Goal: Answer question/provide support

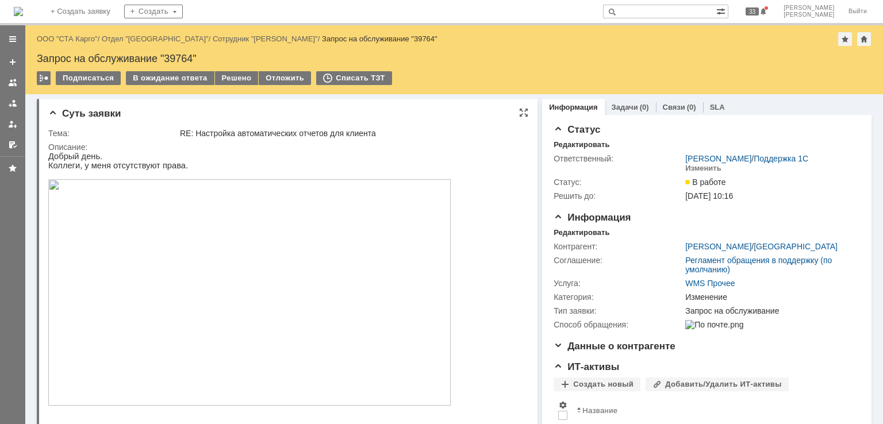
click at [235, 278] on img at bounding box center [249, 292] width 403 height 227
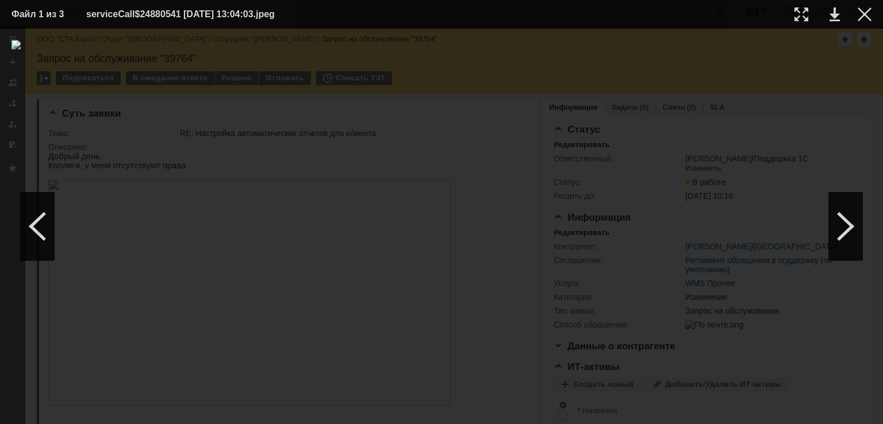
click at [857, 14] on td at bounding box center [856, 14] width 32 height 17
click at [862, 14] on div at bounding box center [865, 14] width 14 height 14
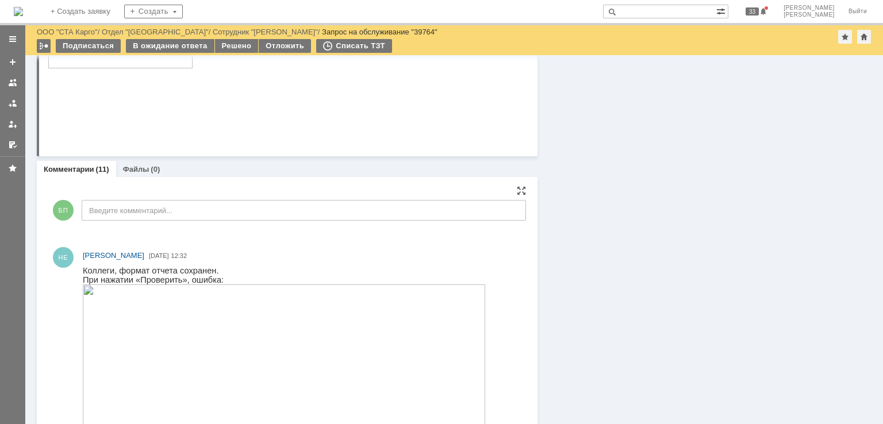
scroll to position [805, 0]
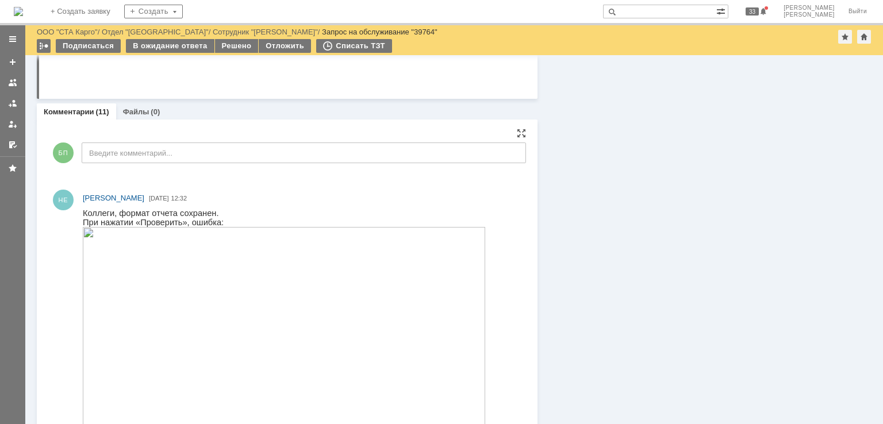
click at [200, 272] on img at bounding box center [284, 340] width 403 height 227
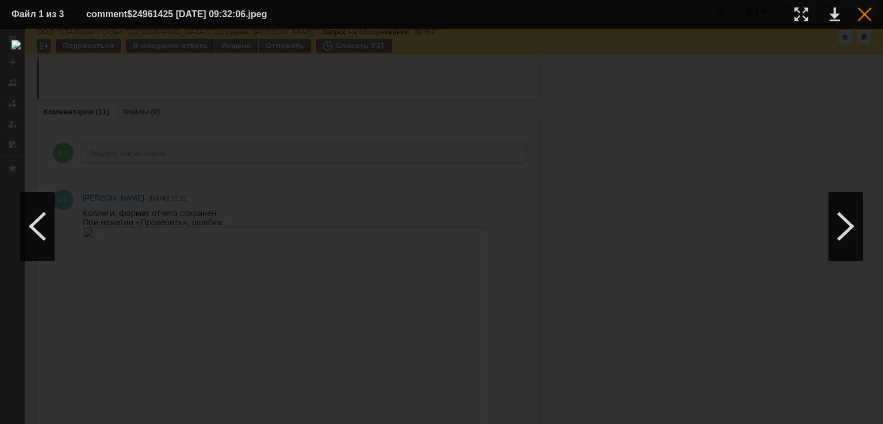
click at [866, 15] on div at bounding box center [865, 14] width 14 height 14
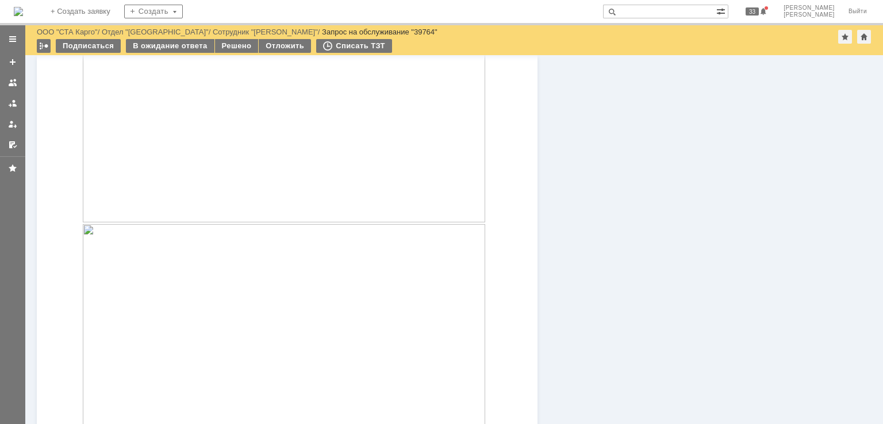
scroll to position [1093, 0]
click at [177, 243] on img at bounding box center [284, 281] width 403 height 227
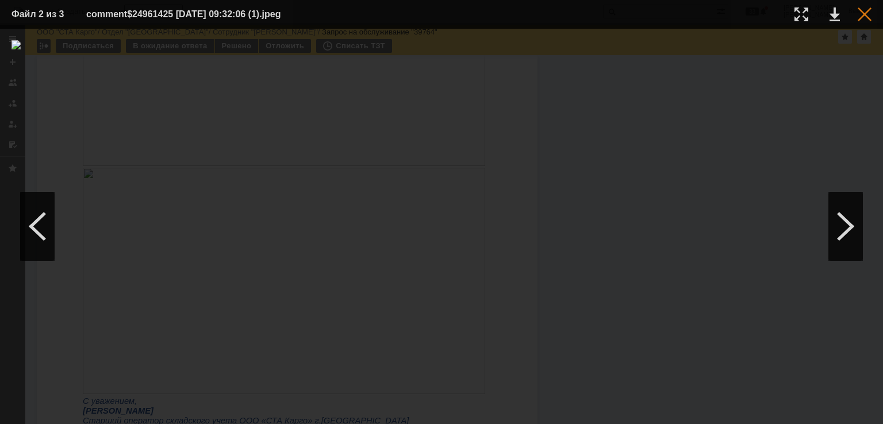
click at [865, 17] on div at bounding box center [865, 14] width 14 height 14
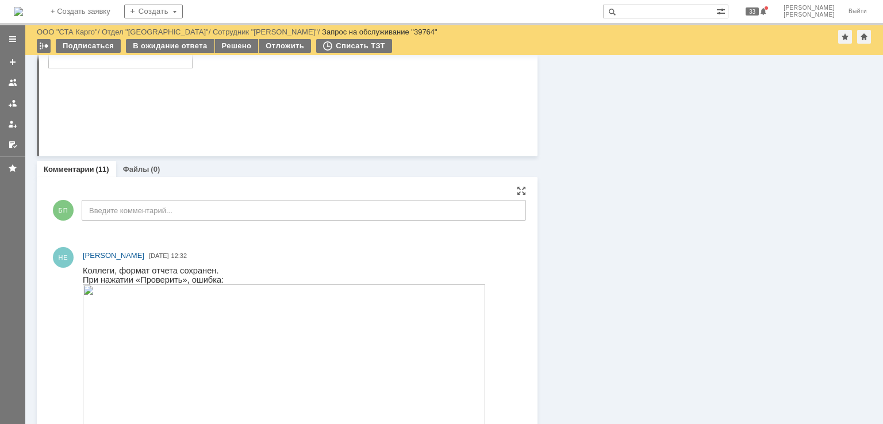
scroll to position [690, 0]
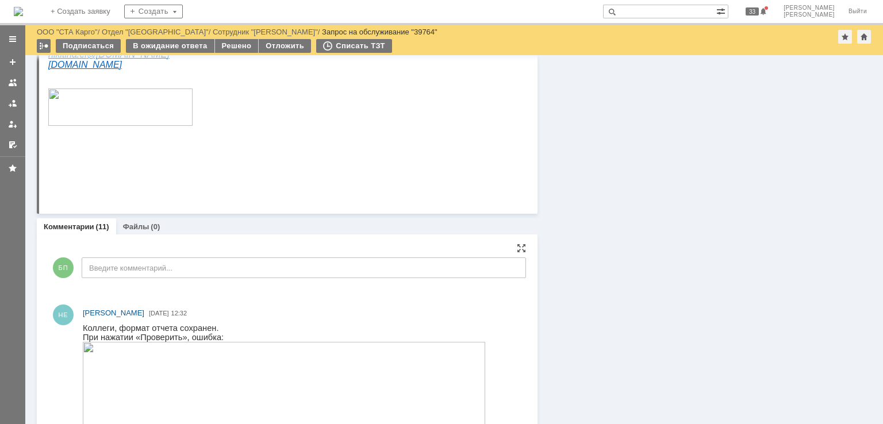
click at [145, 285] on div "БП Введите комментарий..." at bounding box center [287, 269] width 478 height 53
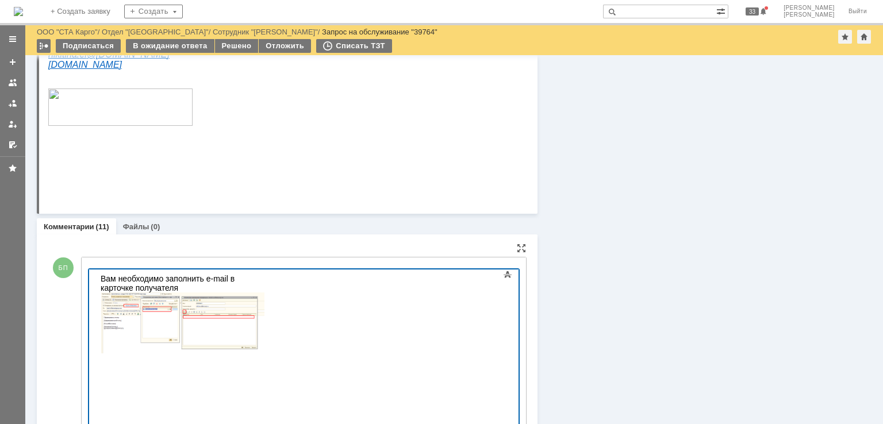
scroll to position [699, 0]
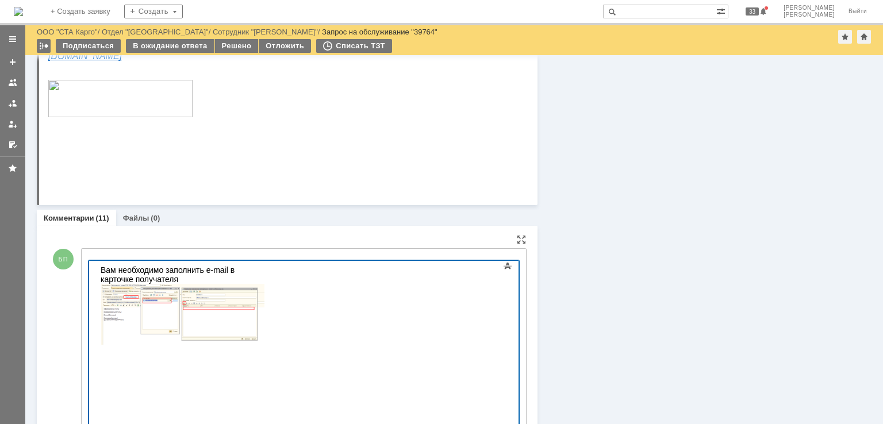
click at [252, 273] on div "Вам необходимо заполнить e-mail в карточке получателя" at bounding box center [182, 275] width 163 height 18
click at [264, 269] on div "Вам необходимо заполнить e-mail в карточке получателя" at bounding box center [182, 275] width 163 height 18
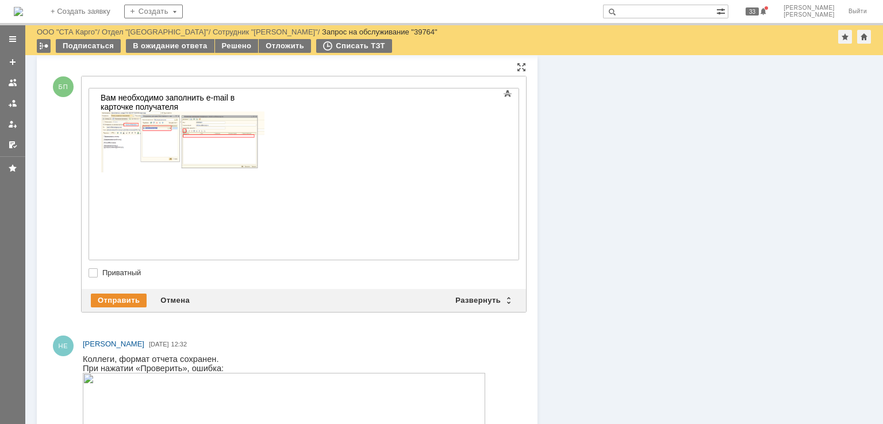
click at [269, 179] on body "Вам необходимо заполнить e-mail в карточке получателя" at bounding box center [182, 134] width 173 height 90
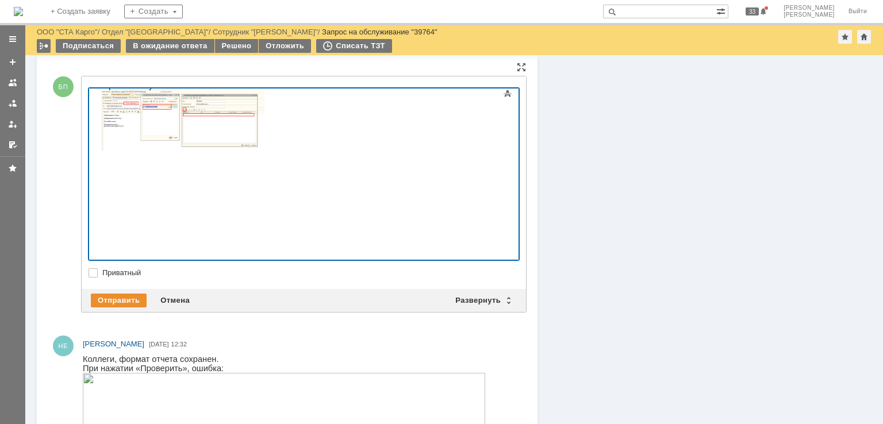
scroll to position [148, 0]
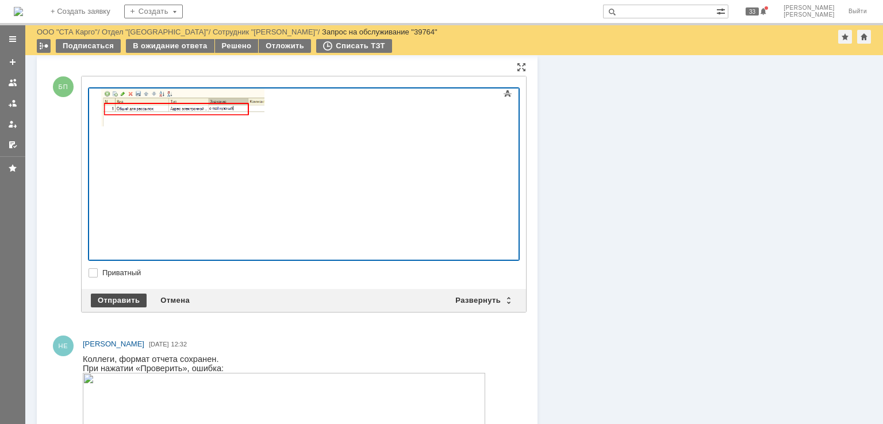
click at [127, 297] on div "Отправить" at bounding box center [119, 301] width 56 height 14
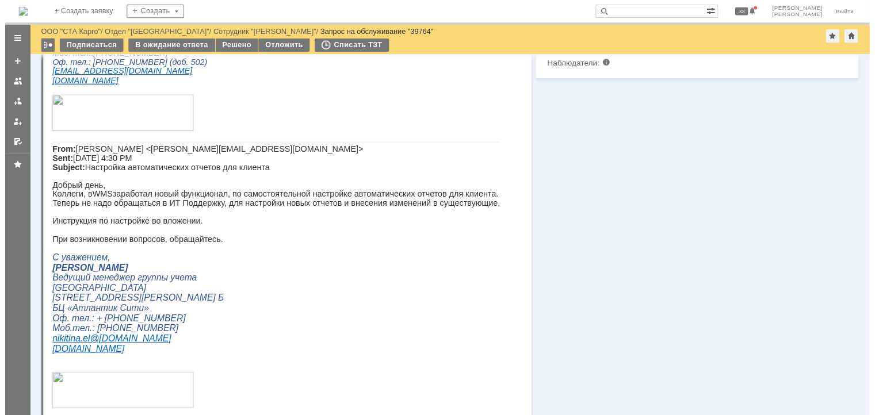
scroll to position [296, 0]
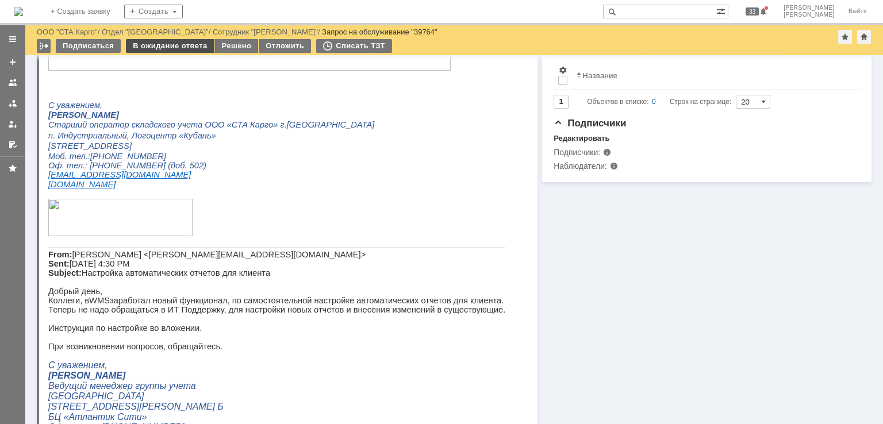
click at [179, 46] on div "В ожидание ответа" at bounding box center [170, 46] width 88 height 14
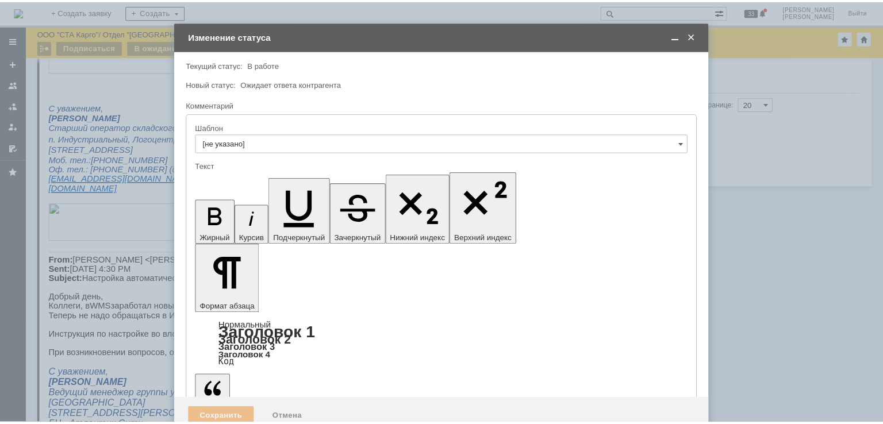
scroll to position [0, 0]
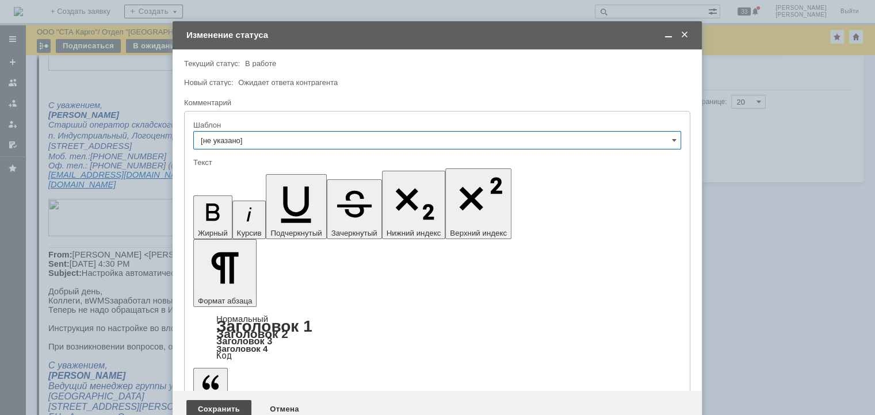
click at [230, 400] on div "Сохранить" at bounding box center [218, 409] width 65 height 18
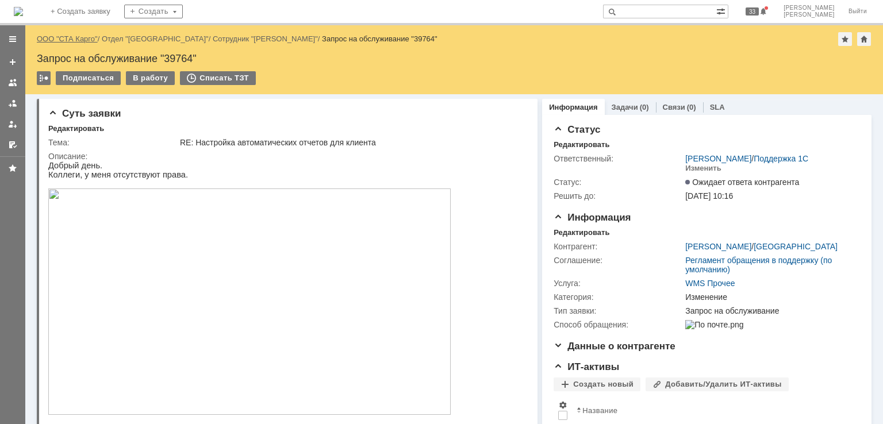
click at [68, 37] on link "ООО "СТА Карго"" at bounding box center [67, 39] width 61 height 9
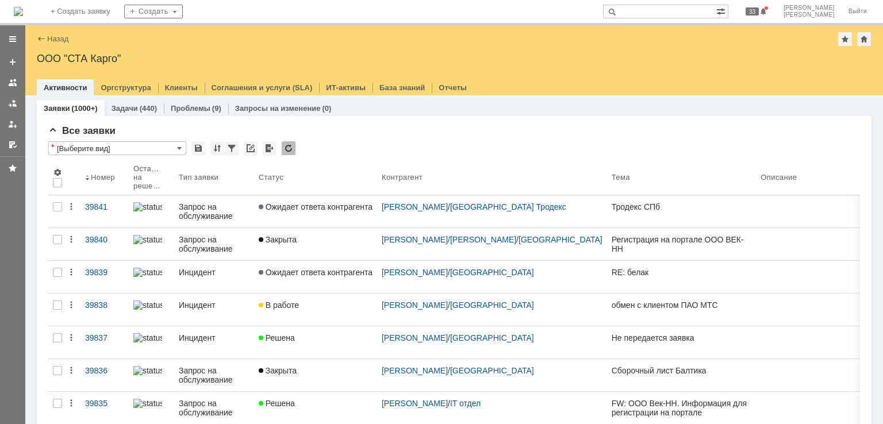
click at [12, 78] on div at bounding box center [12, 82] width 9 height 9
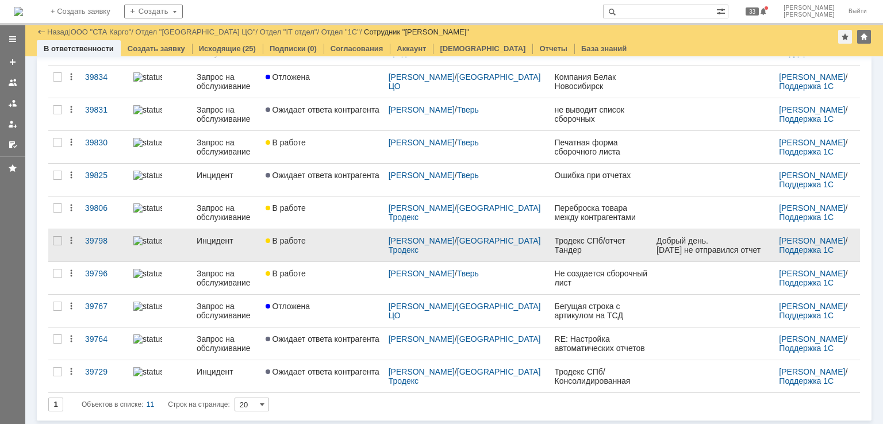
scroll to position [78, 0]
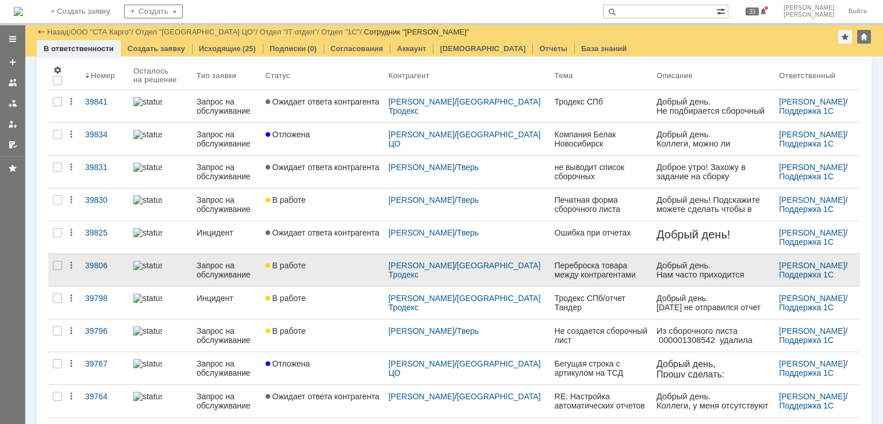
click at [336, 272] on link "В работе" at bounding box center [322, 270] width 123 height 32
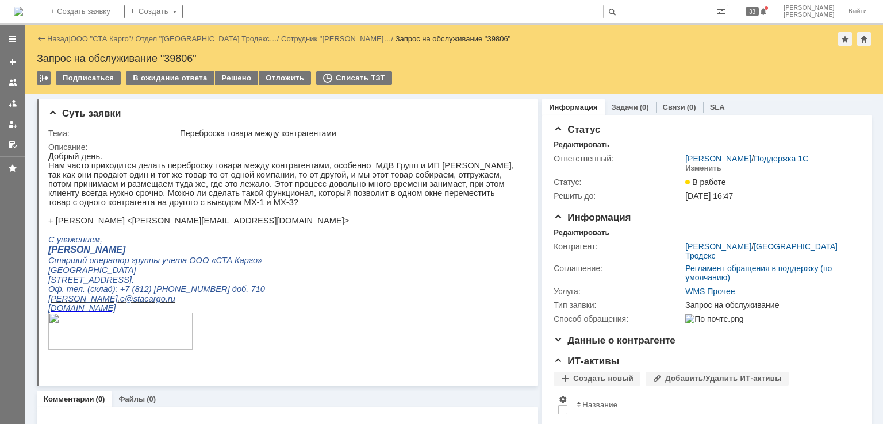
click at [178, 58] on div "Запрос на обслуживание "39806"" at bounding box center [454, 59] width 835 height 12
copy div "39806"
click at [260, 162] on p "Нам часто приходится делать переброску товара между контрагентами, особенно МДВ…" at bounding box center [283, 184] width 470 height 46
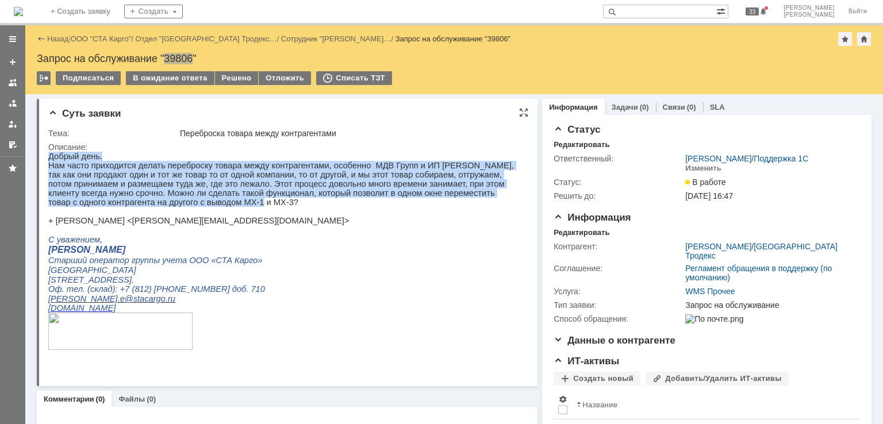
drag, startPoint x: 78, startPoint y: 211, endPoint x: 96, endPoint y: 316, distance: 106.2
click at [48, 164] on html "Добрый день. Нам часто приходится делать переброску товара между контрагентами,…" at bounding box center [283, 256] width 470 height 209
copy div "Добрый день. Нам часто приходится делать переброску товара между контрагентами,…"
click at [224, 166] on p "Нам часто приходится делать переброску товара между контрагентами, особенно МДВ…" at bounding box center [283, 184] width 470 height 46
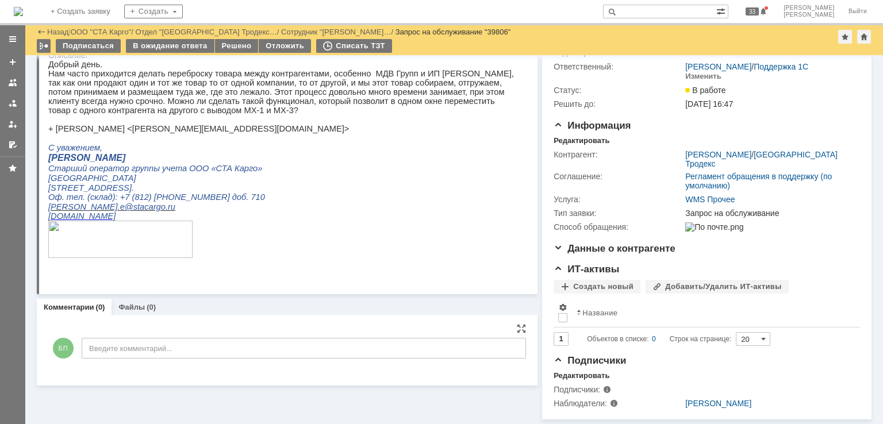
scroll to position [61, 0]
click at [118, 350] on div "БП Введите комментарий..." at bounding box center [287, 349] width 478 height 53
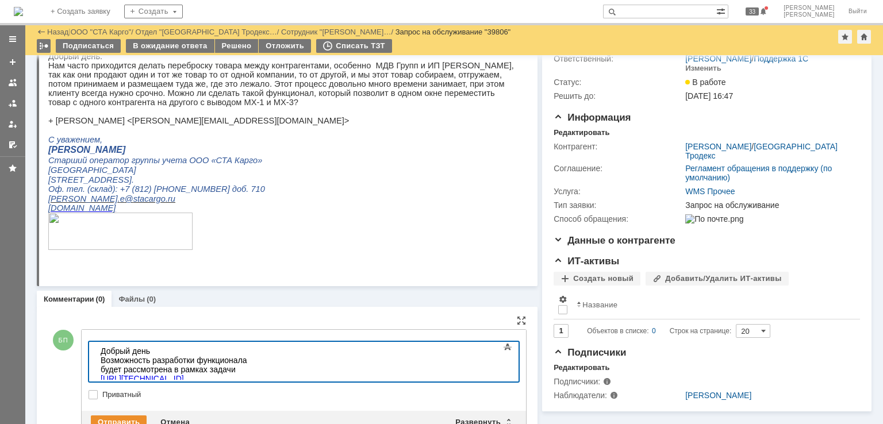
scroll to position [502, 3]
click at [264, 363] on div "Возможность разработки функционала будет рассмотрена в рамках задачи" at bounding box center [182, 365] width 163 height 18
drag, startPoint x: 298, startPoint y: 375, endPoint x: 97, endPoint y: 361, distance: 201.8
click at [97, 361] on body "Добрый день Возможность разработки функционала будет рассмотрена в рамках задач…" at bounding box center [182, 369] width 173 height 55
copy body "Возможность разработки функционала будет рассмотрена в рамках задачи JIRA 1895 …"
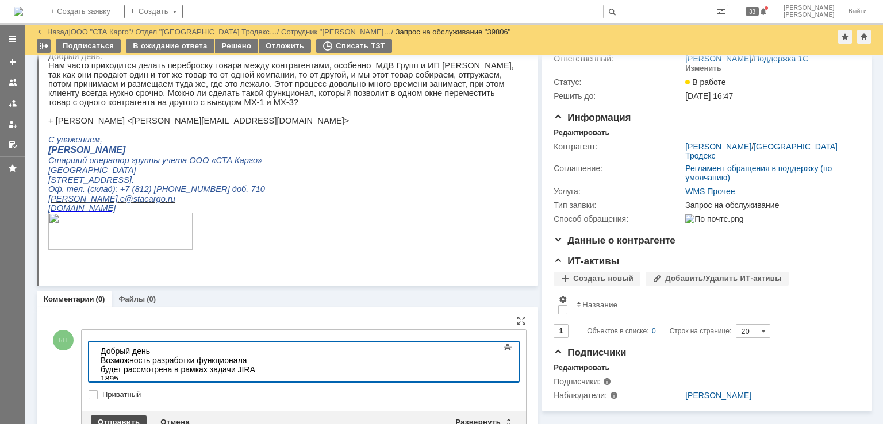
click at [128, 420] on div "Отправить" at bounding box center [119, 423] width 56 height 14
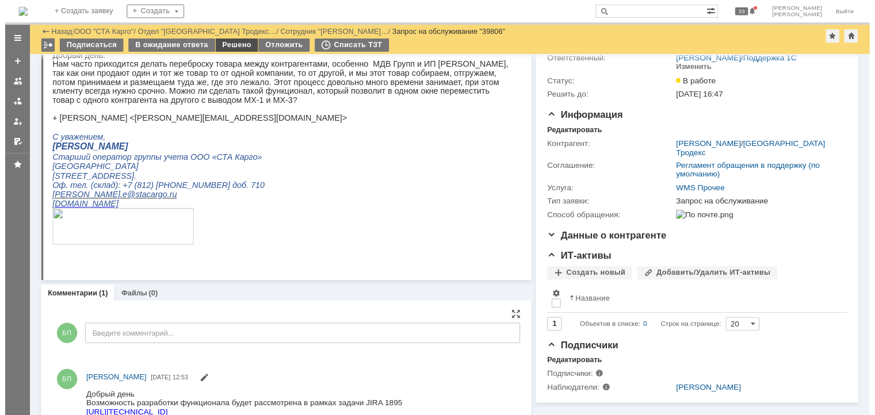
scroll to position [0, 0]
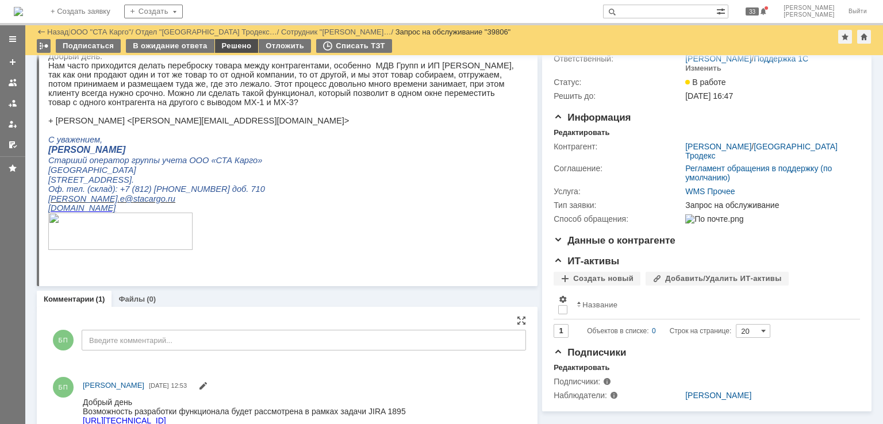
click at [232, 45] on div "Решено" at bounding box center [237, 46] width 44 height 14
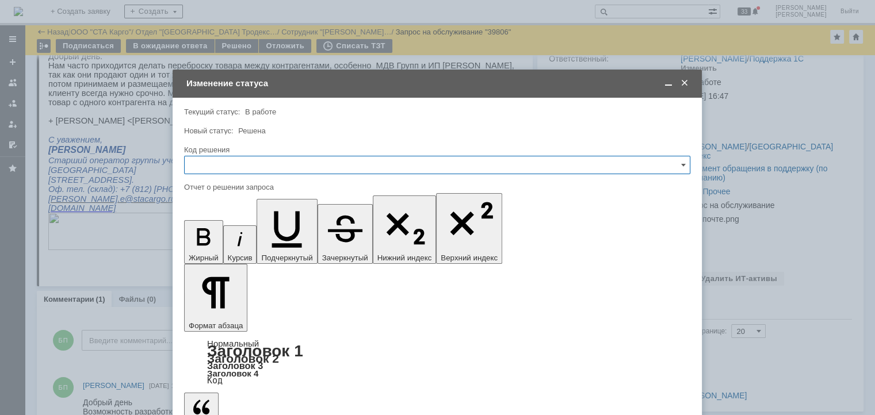
drag, startPoint x: 271, startPoint y: 166, endPoint x: 267, endPoint y: 170, distance: 6.5
click at [270, 166] on input "text" at bounding box center [437, 165] width 506 height 18
click at [220, 243] on span "JIRA" at bounding box center [437, 243] width 491 height 9
type input "JIRA"
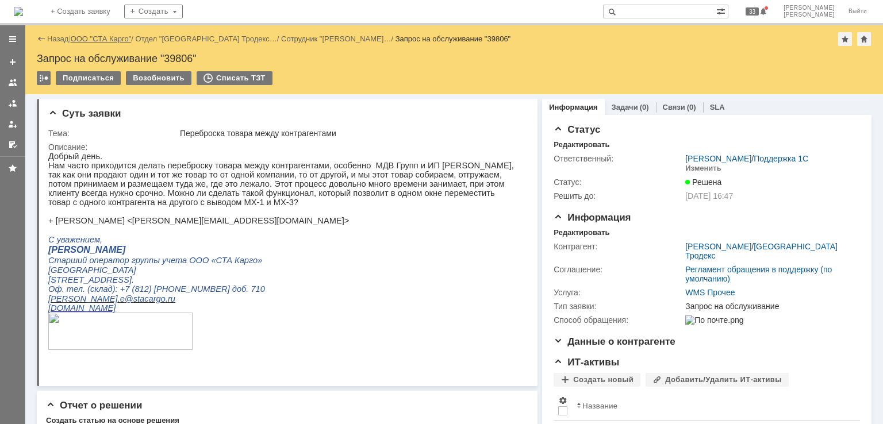
click at [93, 37] on link "ООО "СТА Карго"" at bounding box center [101, 39] width 61 height 9
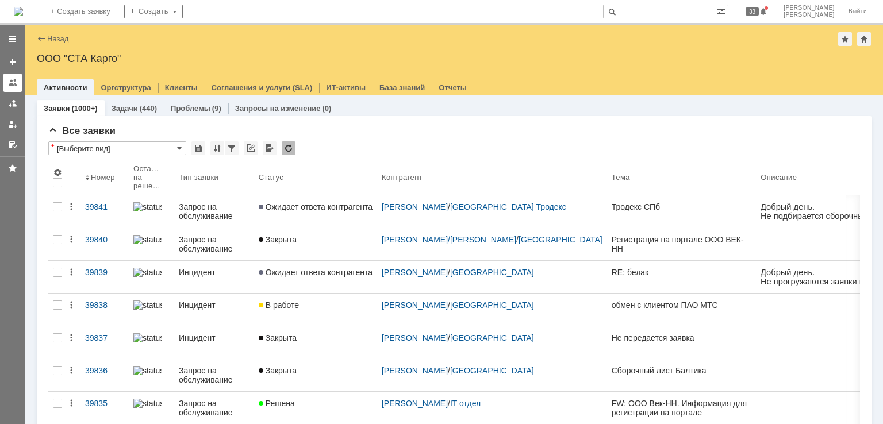
click at [10, 85] on div at bounding box center [12, 82] width 9 height 9
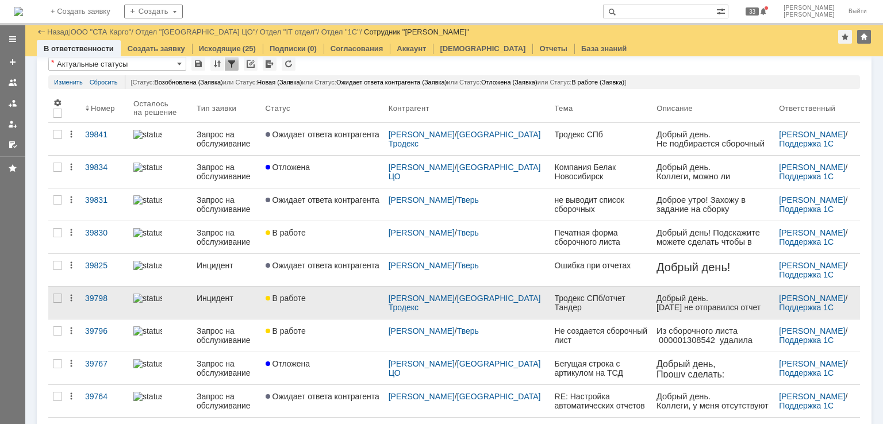
click at [336, 296] on div "В работе" at bounding box center [323, 298] width 114 height 9
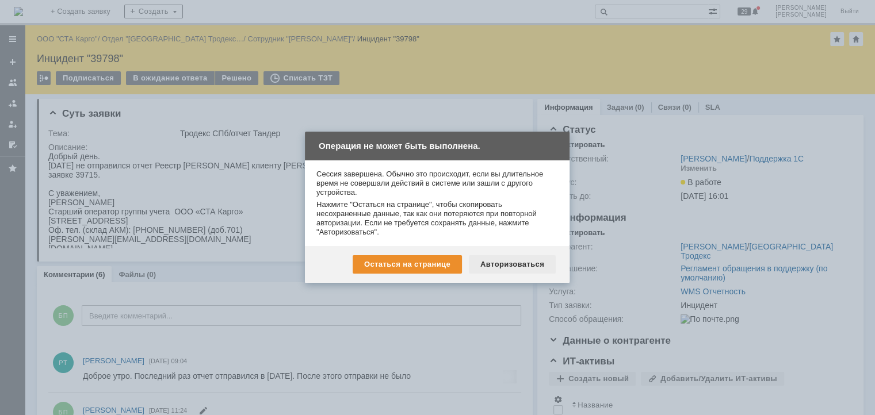
click at [513, 255] on div "Авторизоваться" at bounding box center [512, 264] width 87 height 18
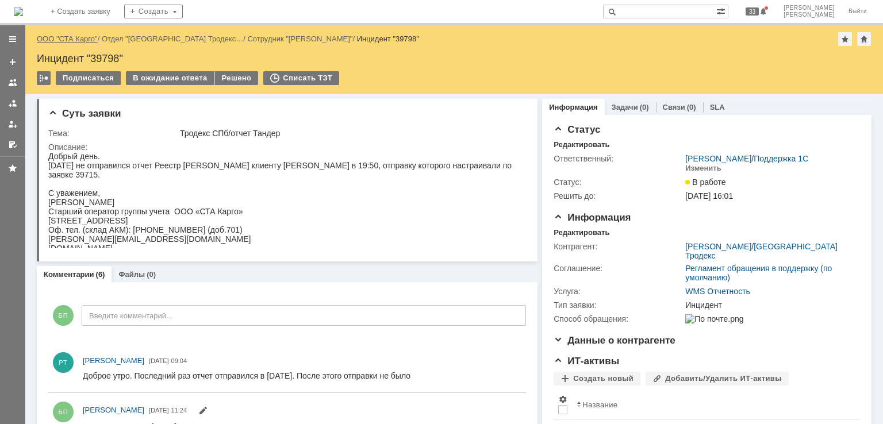
click at [75, 35] on link "ООО "СТА Карго"" at bounding box center [67, 39] width 61 height 9
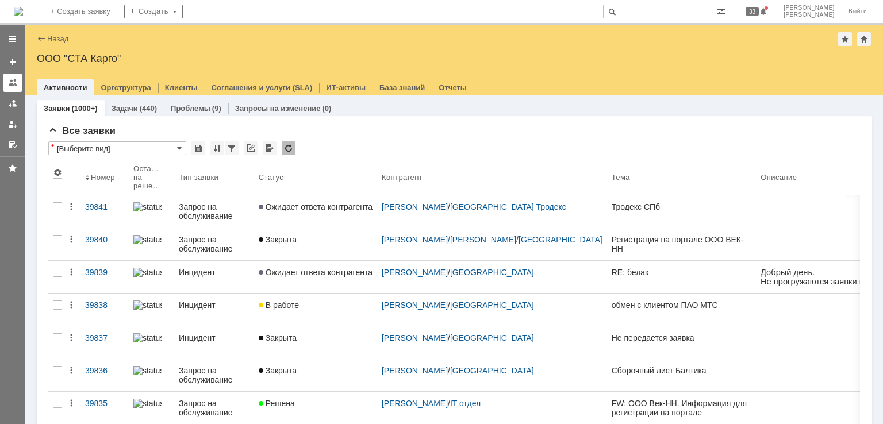
click at [7, 81] on link at bounding box center [12, 83] width 18 height 18
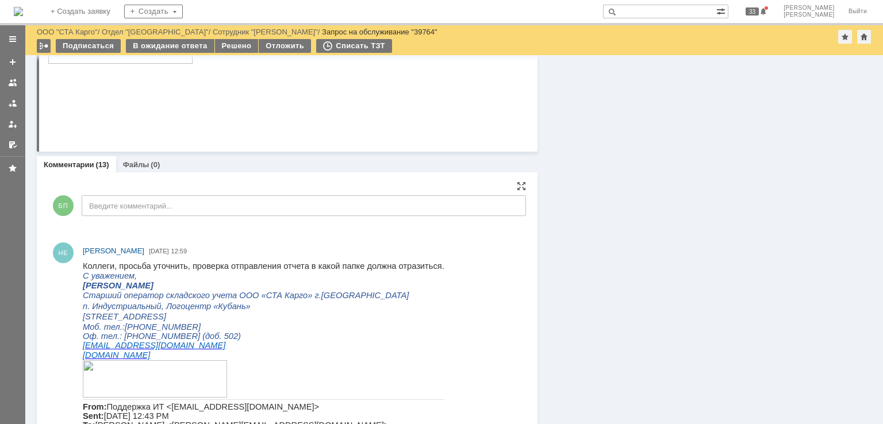
scroll to position [748, 0]
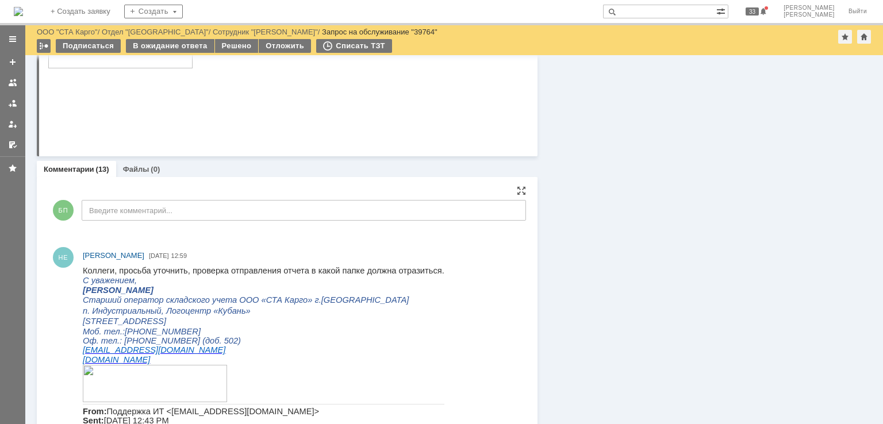
drag, startPoint x: 219, startPoint y: 224, endPoint x: 213, endPoint y: 215, distance: 10.6
click at [215, 221] on div "БП Введите комментарий..." at bounding box center [287, 211] width 478 height 53
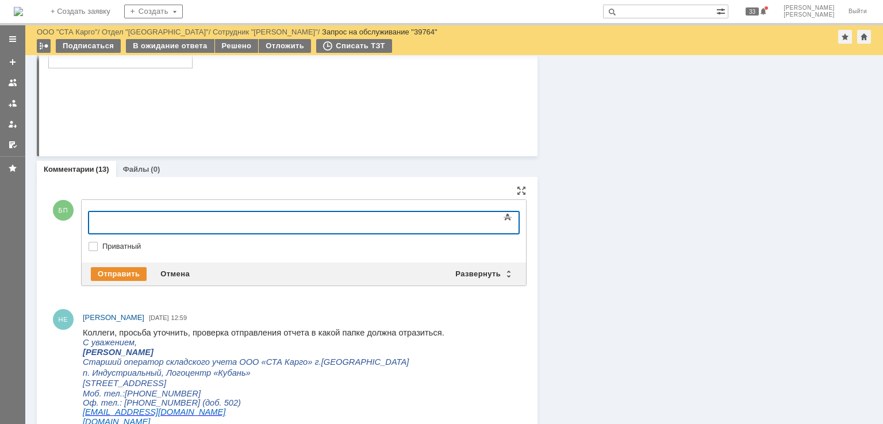
scroll to position [0, 0]
click at [100, 277] on div "Отправить" at bounding box center [119, 274] width 56 height 14
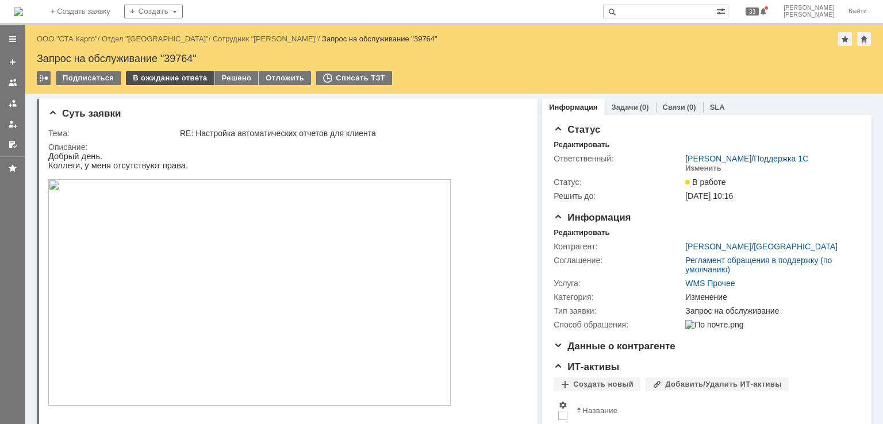
click at [159, 76] on div "В ожидание ответа" at bounding box center [170, 78] width 88 height 14
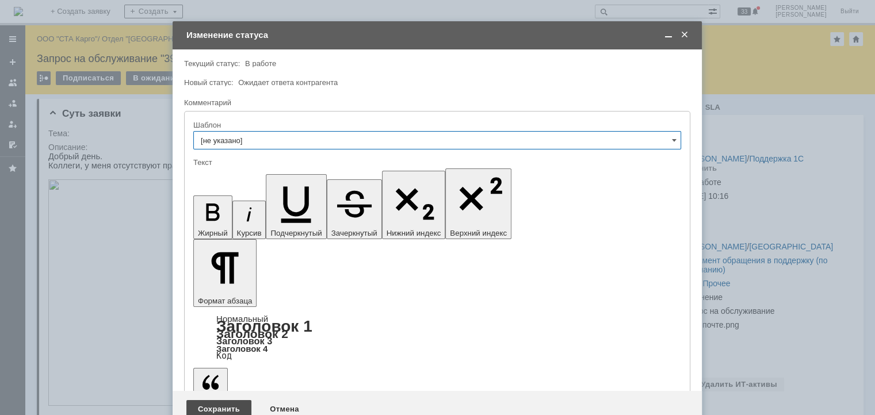
click at [230, 400] on div "Сохранить" at bounding box center [218, 409] width 65 height 18
